Goal: Transaction & Acquisition: Subscribe to service/newsletter

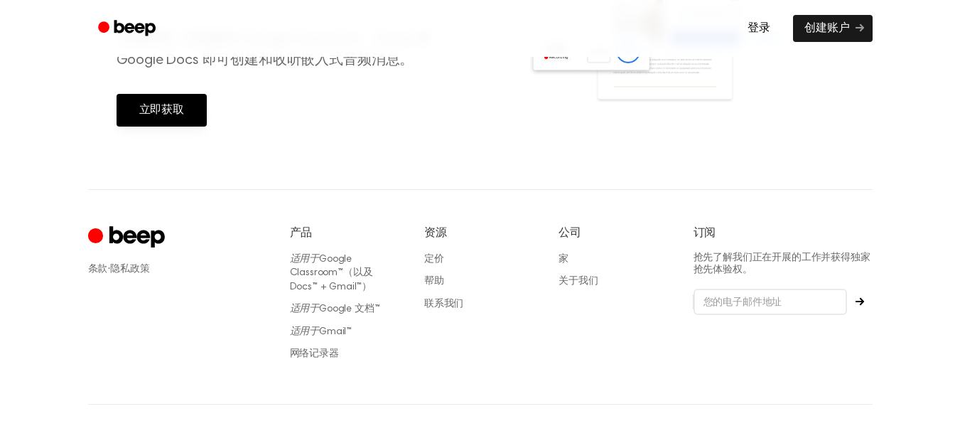
scroll to position [688, 0]
click at [197, 109] on link "立即获取" at bounding box center [162, 109] width 90 height 33
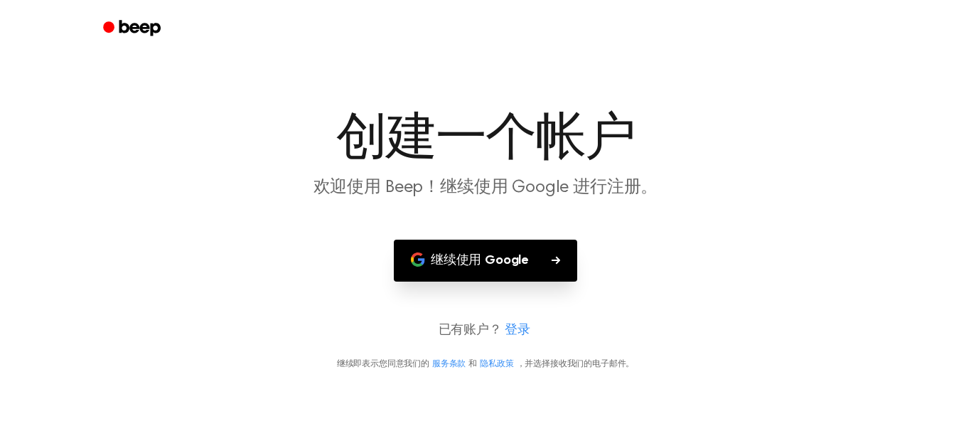
click at [523, 326] on font "登录" at bounding box center [518, 330] width 26 height 13
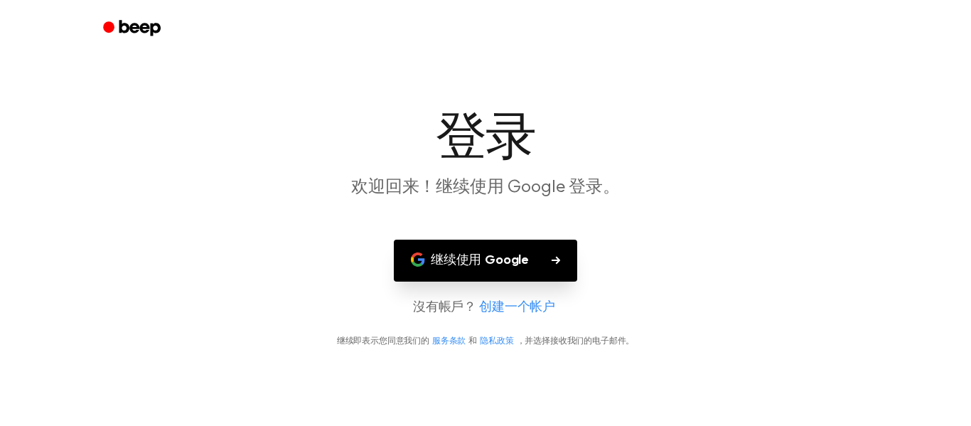
click at [518, 267] on font "继续使用 Google" at bounding box center [480, 260] width 98 height 13
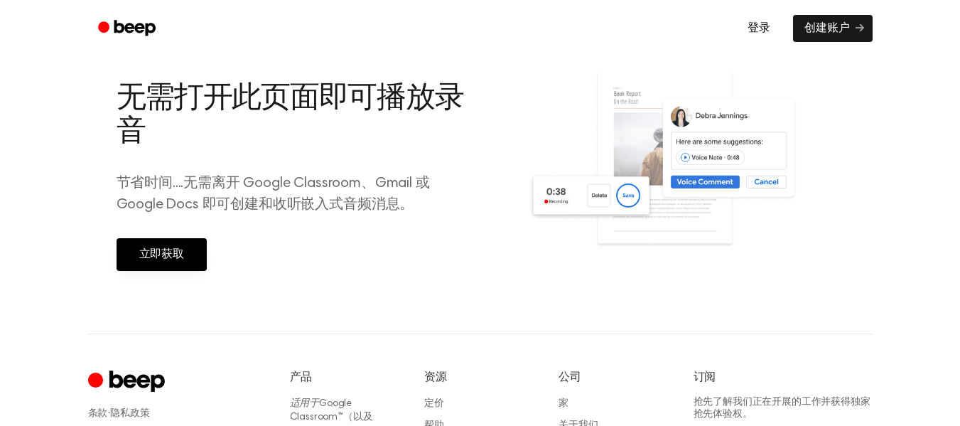
scroll to position [542, 0]
click at [172, 258] on font "立即获取" at bounding box center [161, 254] width 45 height 11
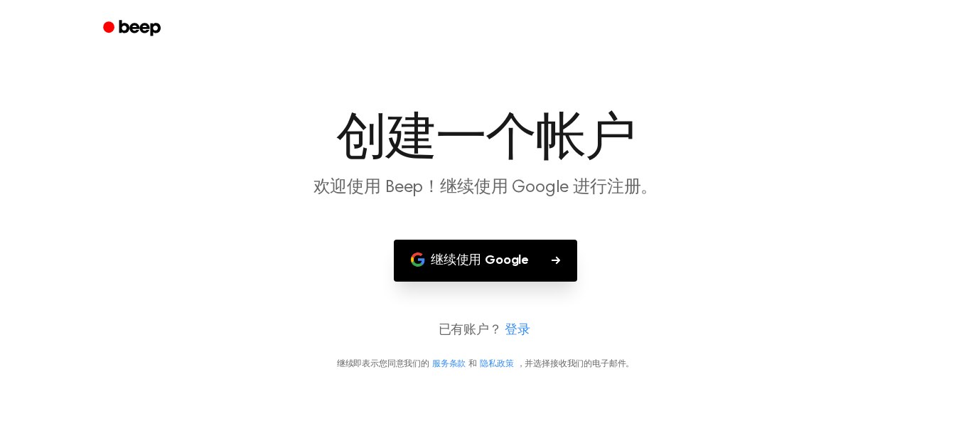
click at [520, 262] on font "继续使用 Google" at bounding box center [480, 260] width 98 height 13
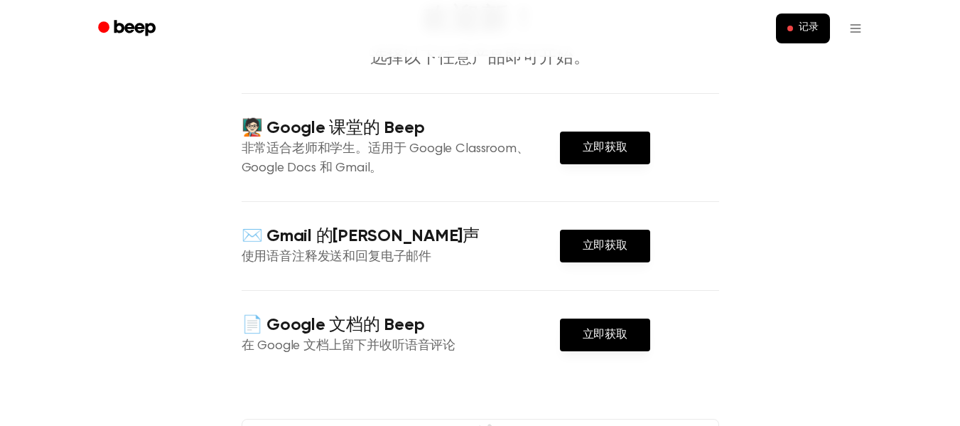
scroll to position [109, 0]
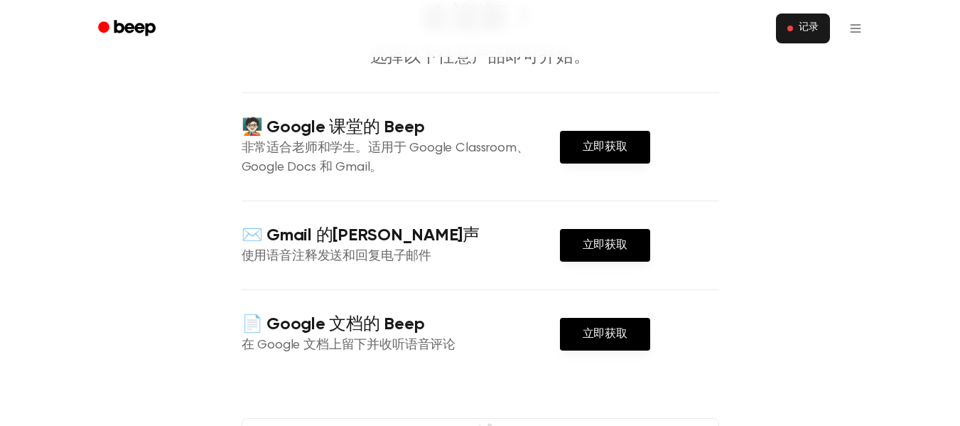
click at [796, 35] on button "记录" at bounding box center [803, 29] width 54 height 30
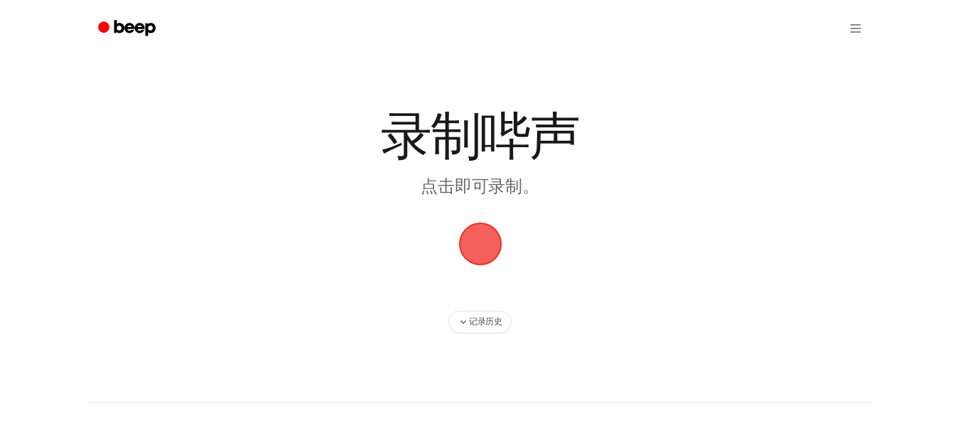
click at [487, 251] on span "button" at bounding box center [481, 244] width 40 height 40
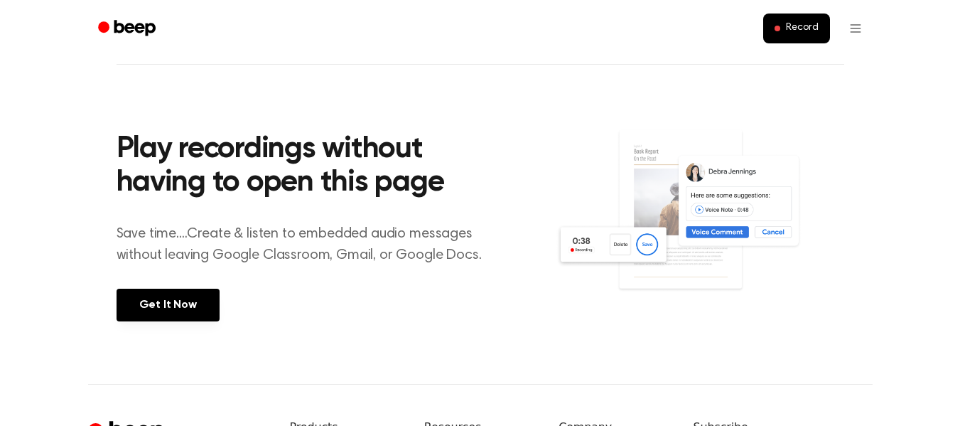
scroll to position [465, 0]
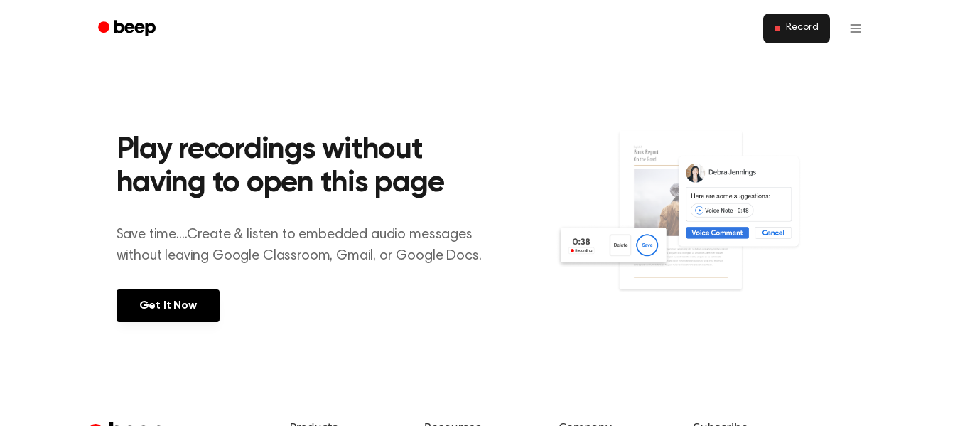
click at [805, 24] on span "Record" at bounding box center [802, 28] width 32 height 13
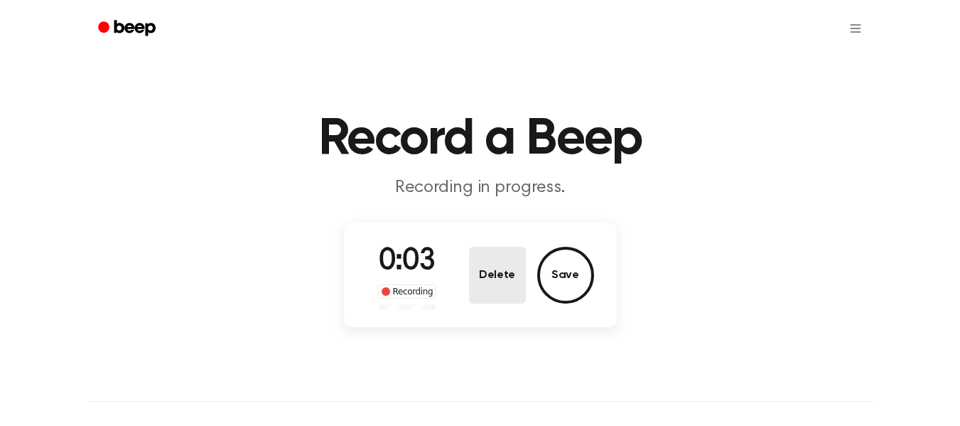
click at [502, 286] on button "Delete" at bounding box center [497, 275] width 57 height 57
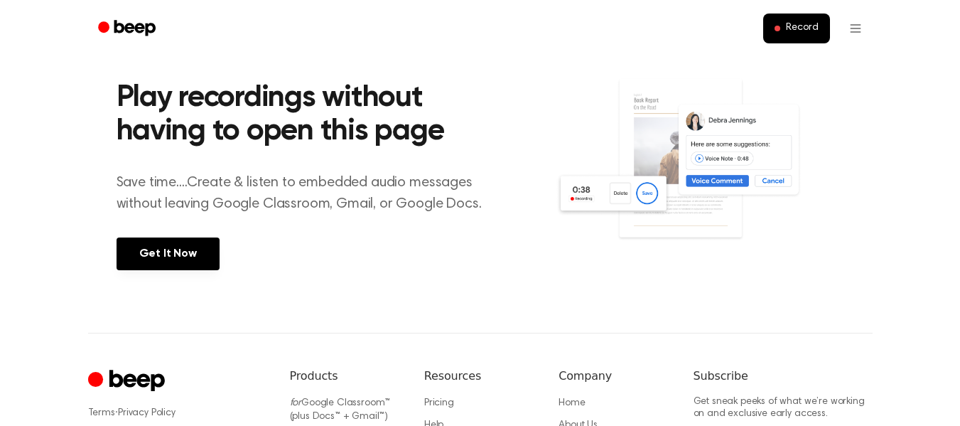
scroll to position [518, 0]
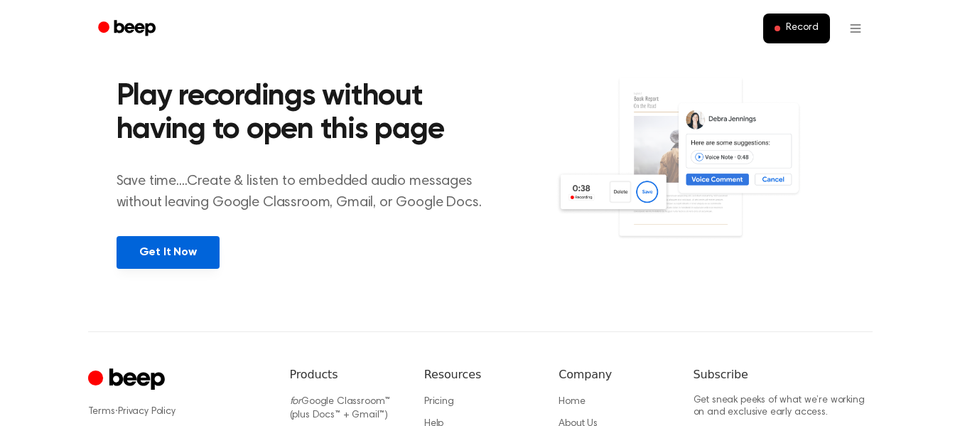
click at [172, 257] on link "Get It Now" at bounding box center [168, 252] width 103 height 33
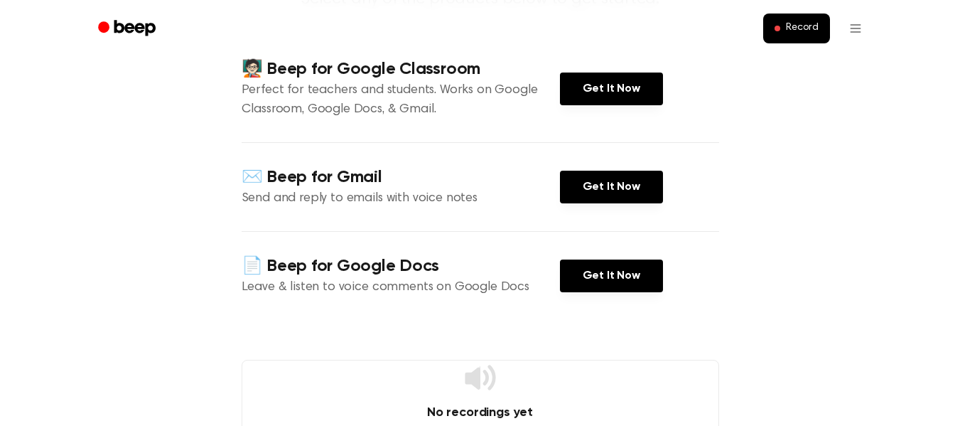
scroll to position [168, 0]
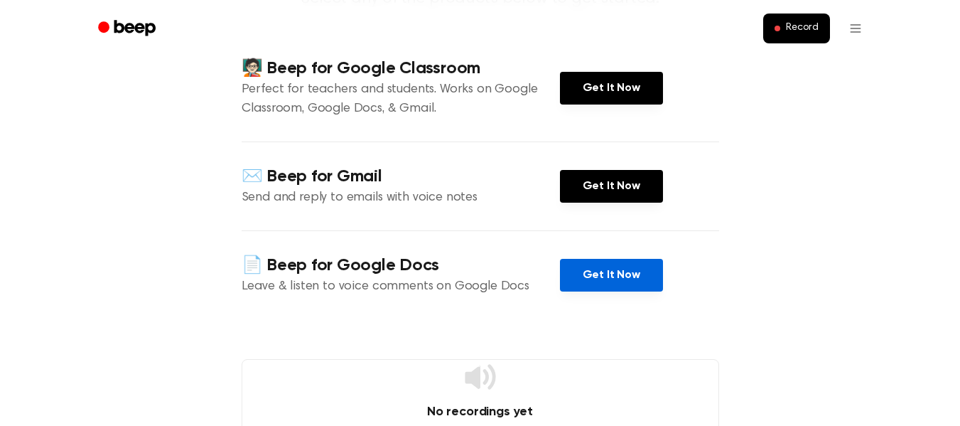
click at [629, 274] on link "Get It Now" at bounding box center [611, 275] width 103 height 33
click at [619, 271] on link "Get It Now" at bounding box center [611, 275] width 103 height 33
